Goal: Register for event/course

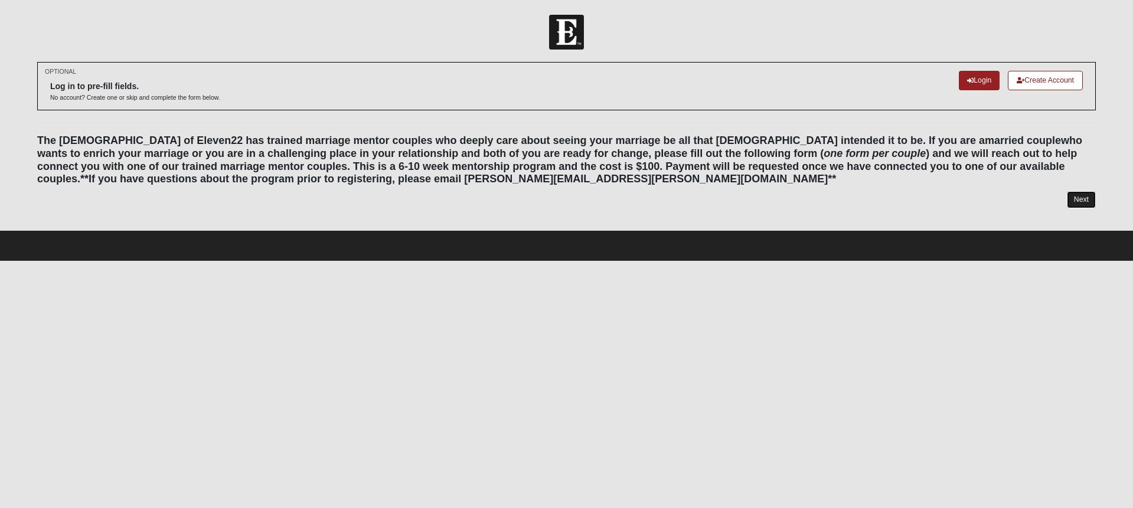
click at [1076, 202] on link "Next" at bounding box center [1080, 199] width 29 height 17
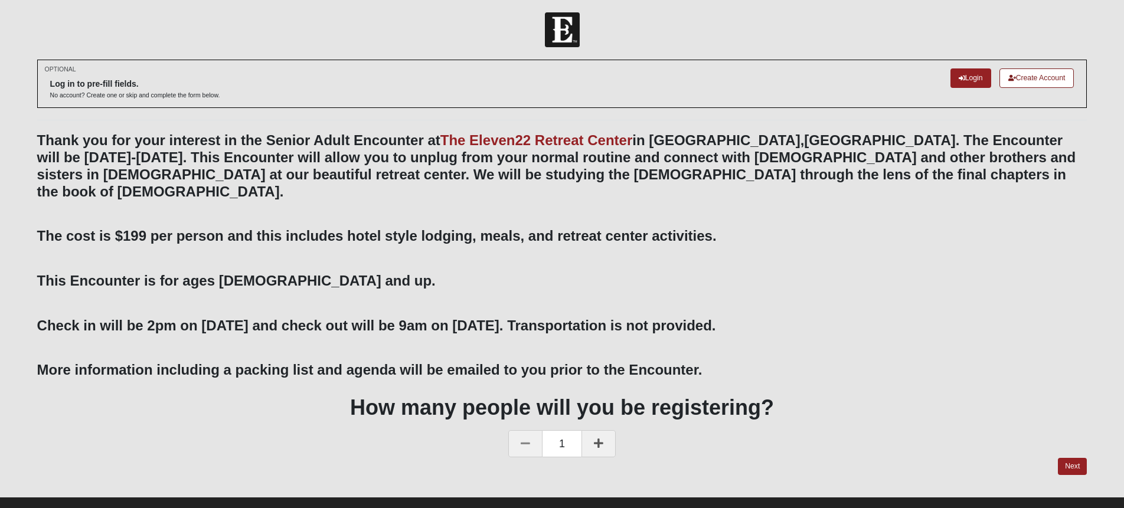
scroll to position [5, 0]
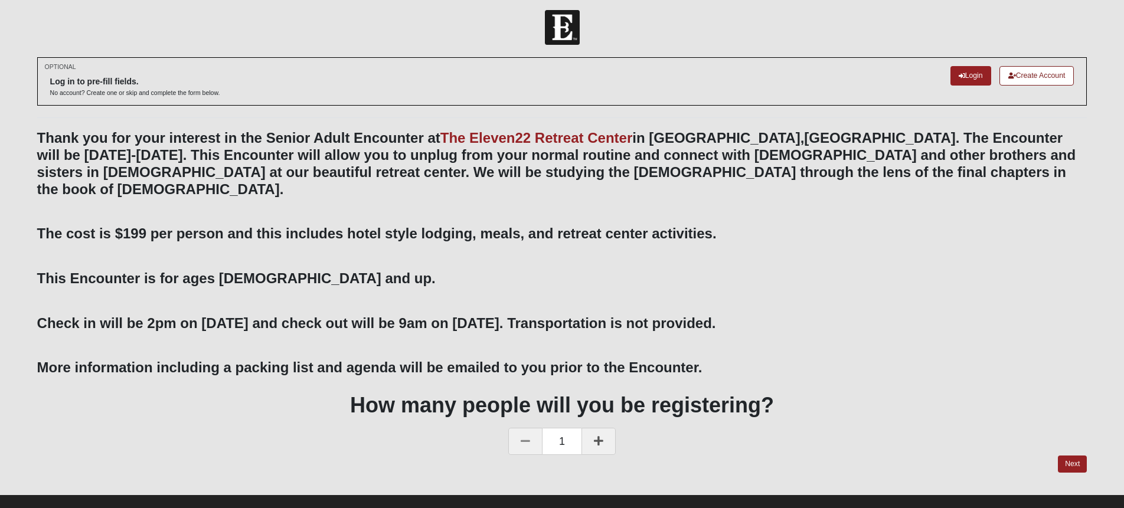
click at [602, 436] on icon at bounding box center [598, 441] width 9 height 11
click at [1068, 456] on link "Next" at bounding box center [1072, 464] width 29 height 17
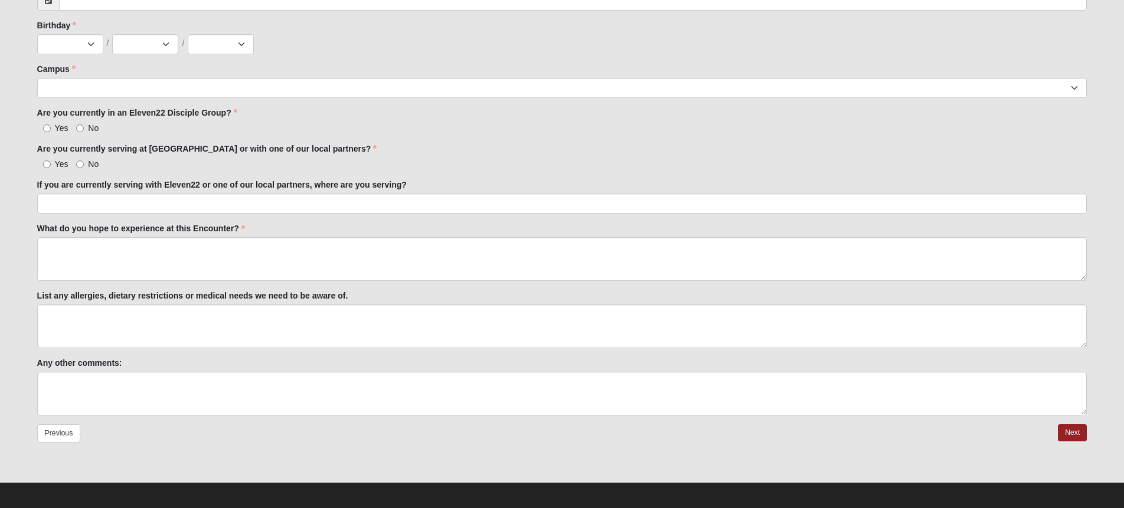
scroll to position [315, 0]
